Goal: Book appointment/travel/reservation

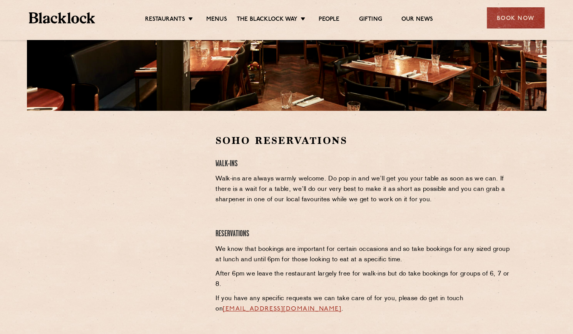
click at [173, 260] on div at bounding box center [133, 240] width 153 height 213
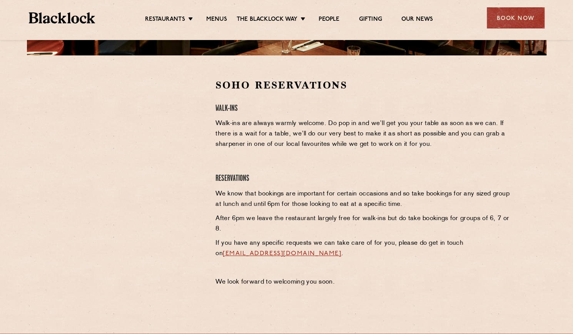
scroll to position [222, 0]
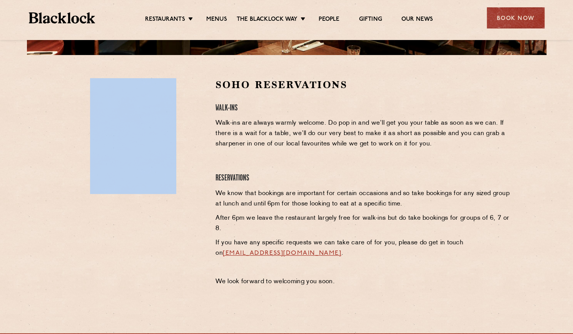
drag, startPoint x: 201, startPoint y: 188, endPoint x: 202, endPoint y: 207, distance: 18.5
click at [202, 207] on div at bounding box center [133, 184] width 153 height 213
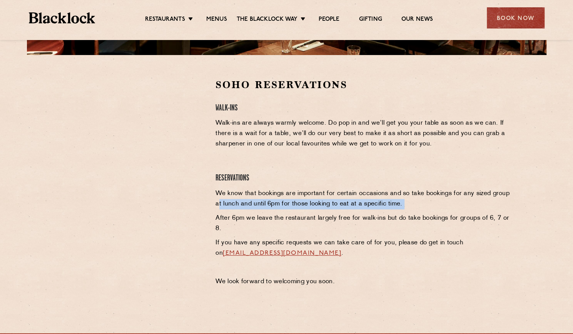
drag, startPoint x: 217, startPoint y: 203, endPoint x: 217, endPoint y: 213, distance: 10.8
click at [217, 213] on div "Soho Reservations Walk-Ins Walk-ins are always warmly welcome. Do pop in and we…" at bounding box center [363, 184] width 307 height 213
click at [217, 213] on p "After 6pm we leave the restaurant largely free for walk-ins but do take booking…" at bounding box center [362, 223] width 295 height 21
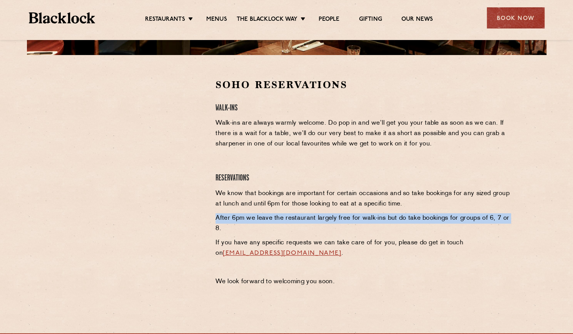
drag, startPoint x: 215, startPoint y: 219, endPoint x: 215, endPoint y: 232, distance: 12.3
click at [215, 232] on div "Soho Reservations Walk-Ins Walk-ins are always warmly welcome. Do pop in and we…" at bounding box center [363, 184] width 307 height 213
click at [215, 232] on p "After 6pm we leave the restaurant largely free for walk-ins but do take booking…" at bounding box center [362, 223] width 295 height 21
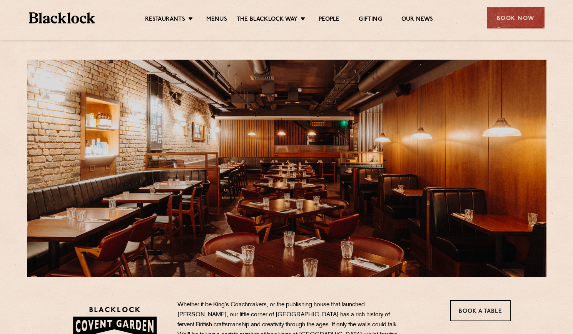
scroll to position [158, 0]
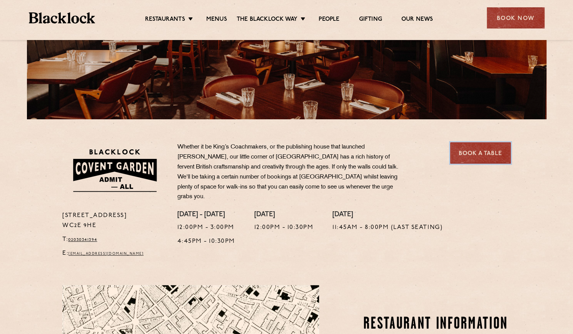
click at [471, 158] on link "Book a Table" at bounding box center [480, 152] width 60 height 21
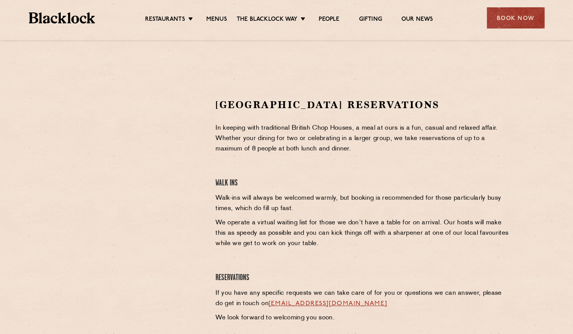
scroll to position [202, 0]
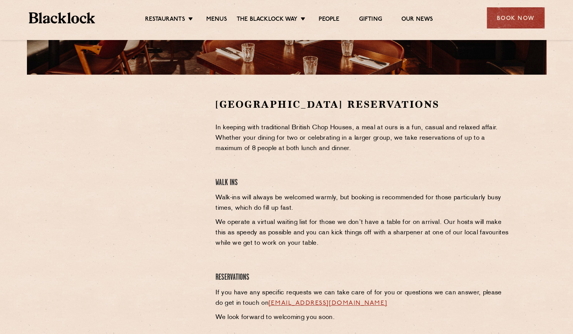
click at [303, 257] on div "Covent Garden Reservations In keeping with traditional British Chop Houses, a m…" at bounding box center [363, 212] width 307 height 229
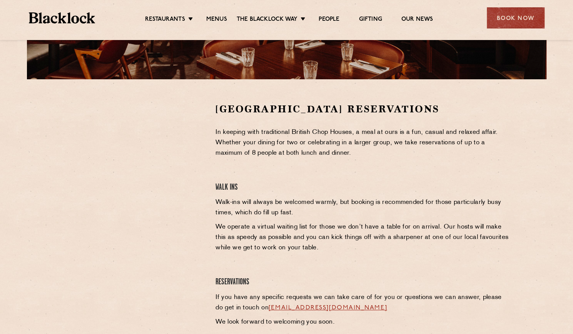
scroll to position [189, 0]
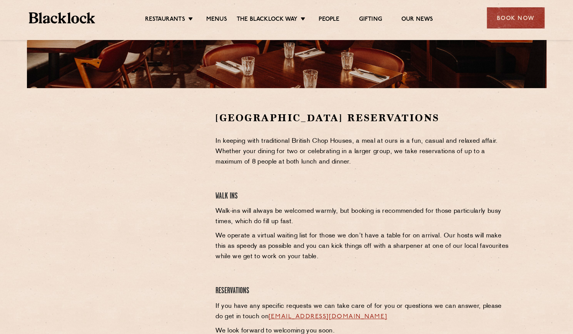
click at [289, 181] on div "Covent Garden Reservations In keeping with traditional British Chop Houses, a m…" at bounding box center [363, 225] width 307 height 229
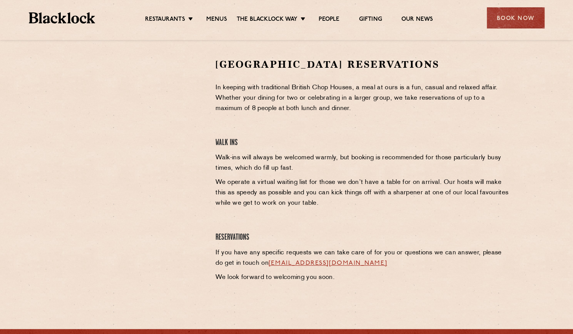
scroll to position [242, 0]
